Goal: Navigation & Orientation: Go to known website

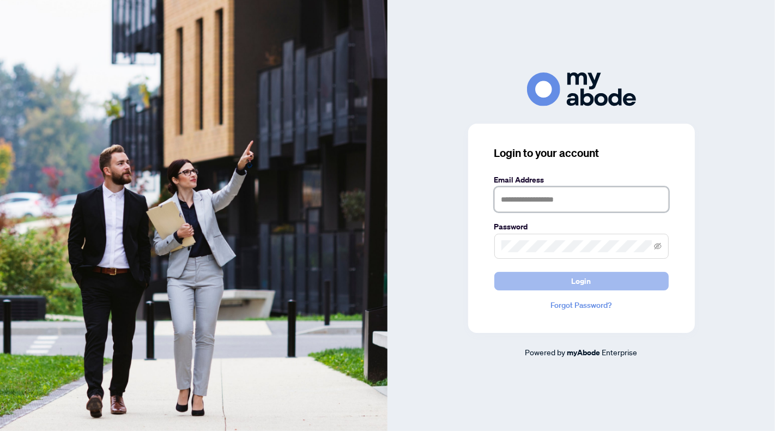
type input "**********"
click at [577, 279] on span "Login" at bounding box center [581, 280] width 20 height 17
